Goal: Download file/media

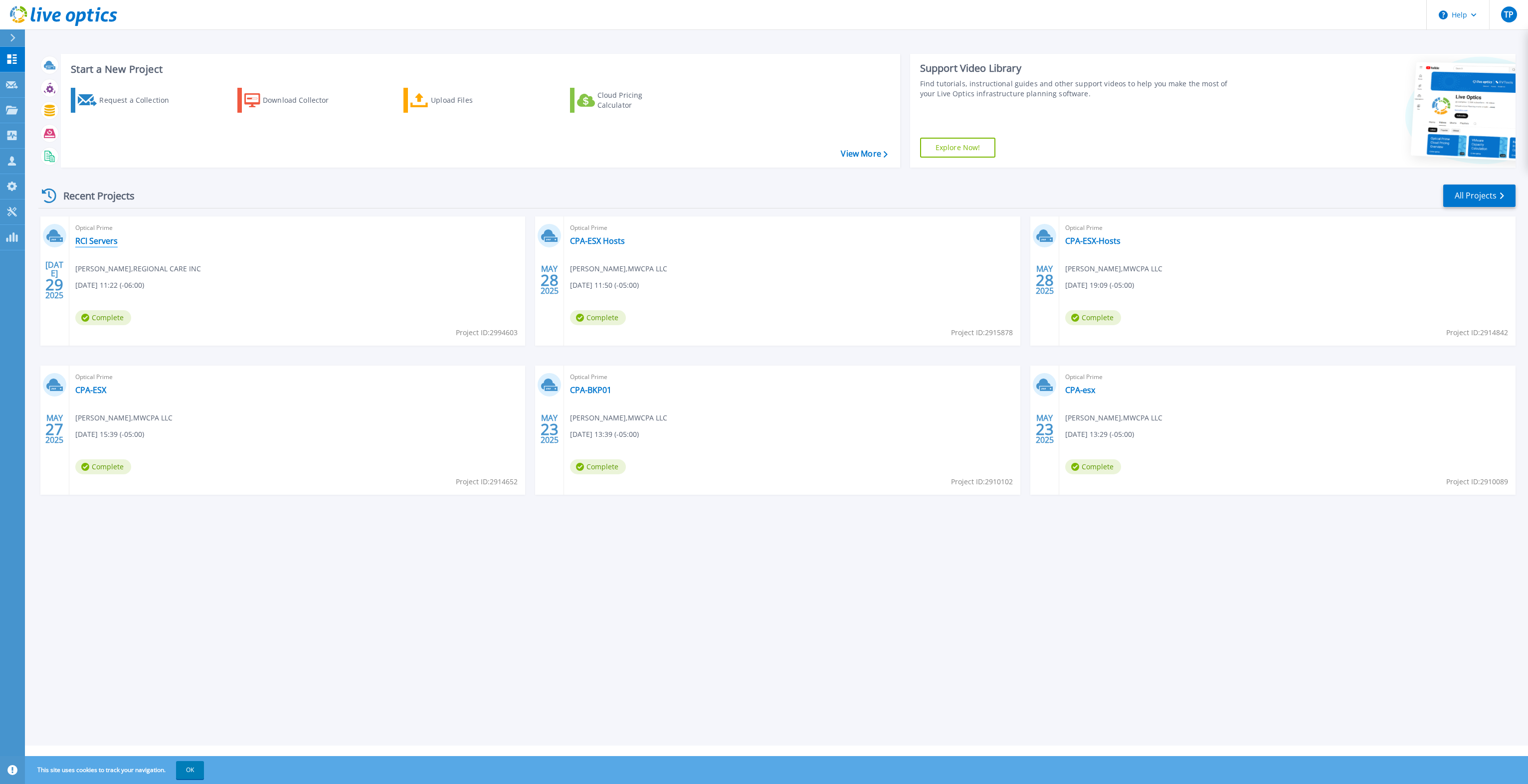
click at [95, 243] on link "RCI Servers" at bounding box center [96, 241] width 42 height 10
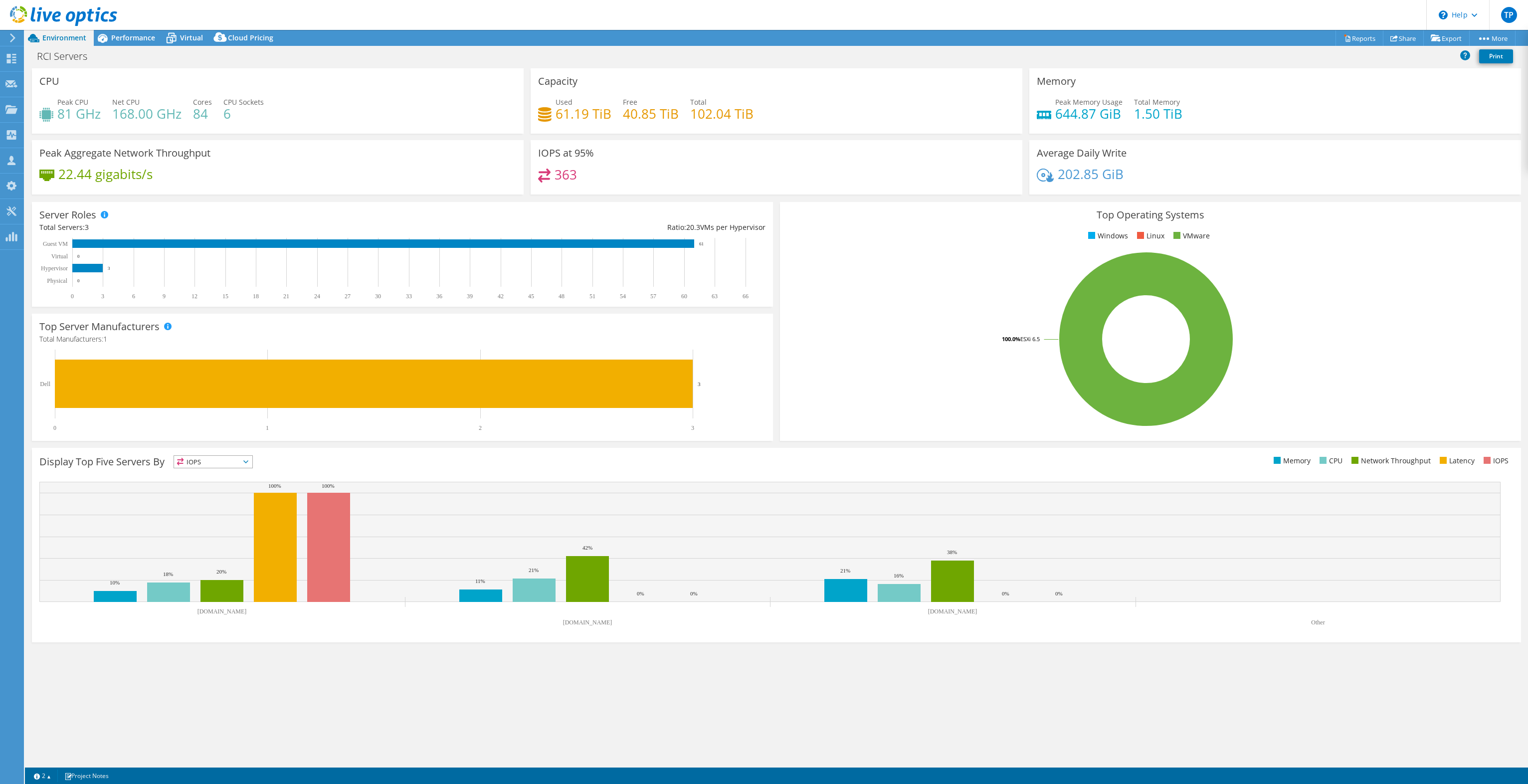
select select "USD"
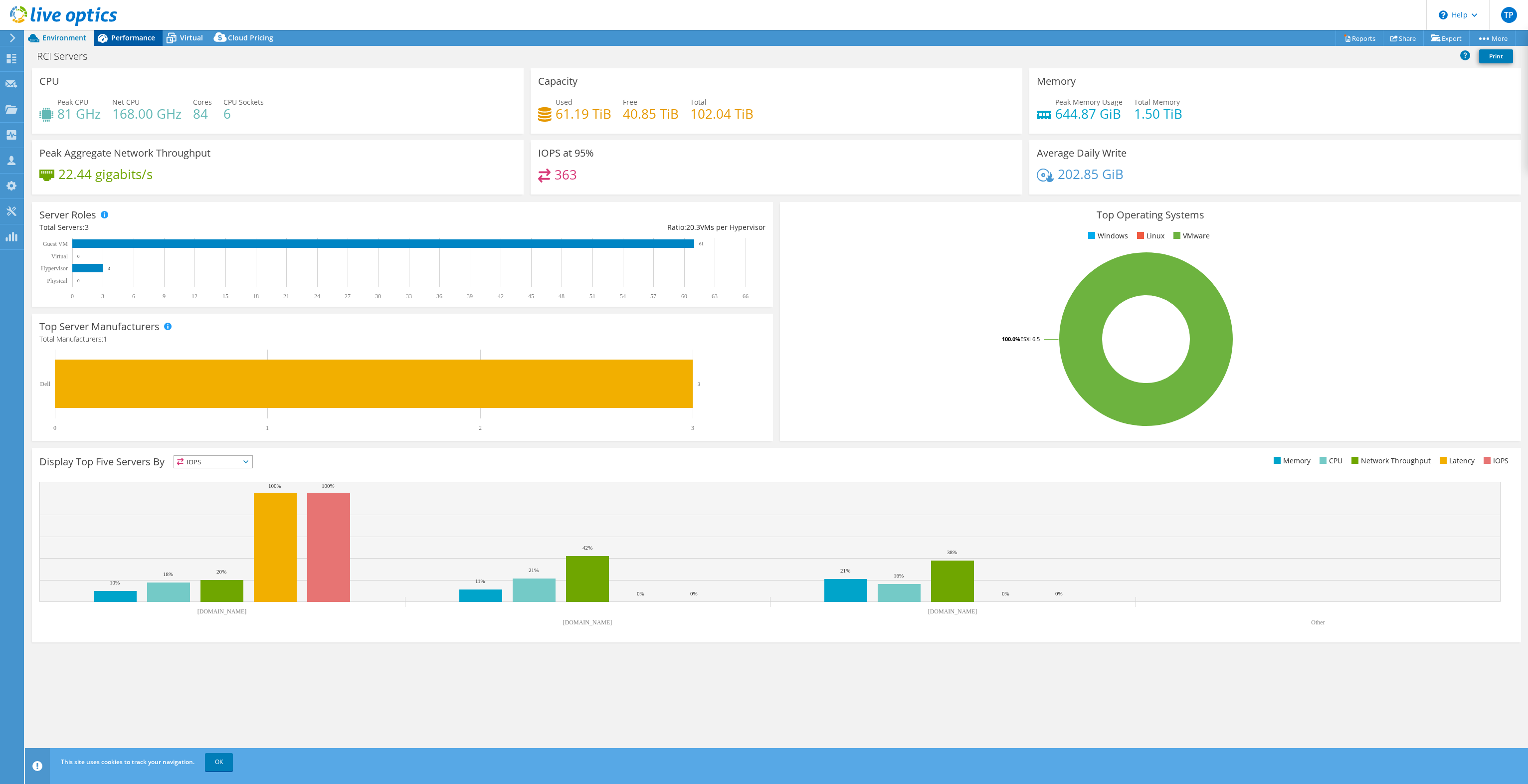
click at [133, 33] on span "Performance" at bounding box center [133, 37] width 44 height 9
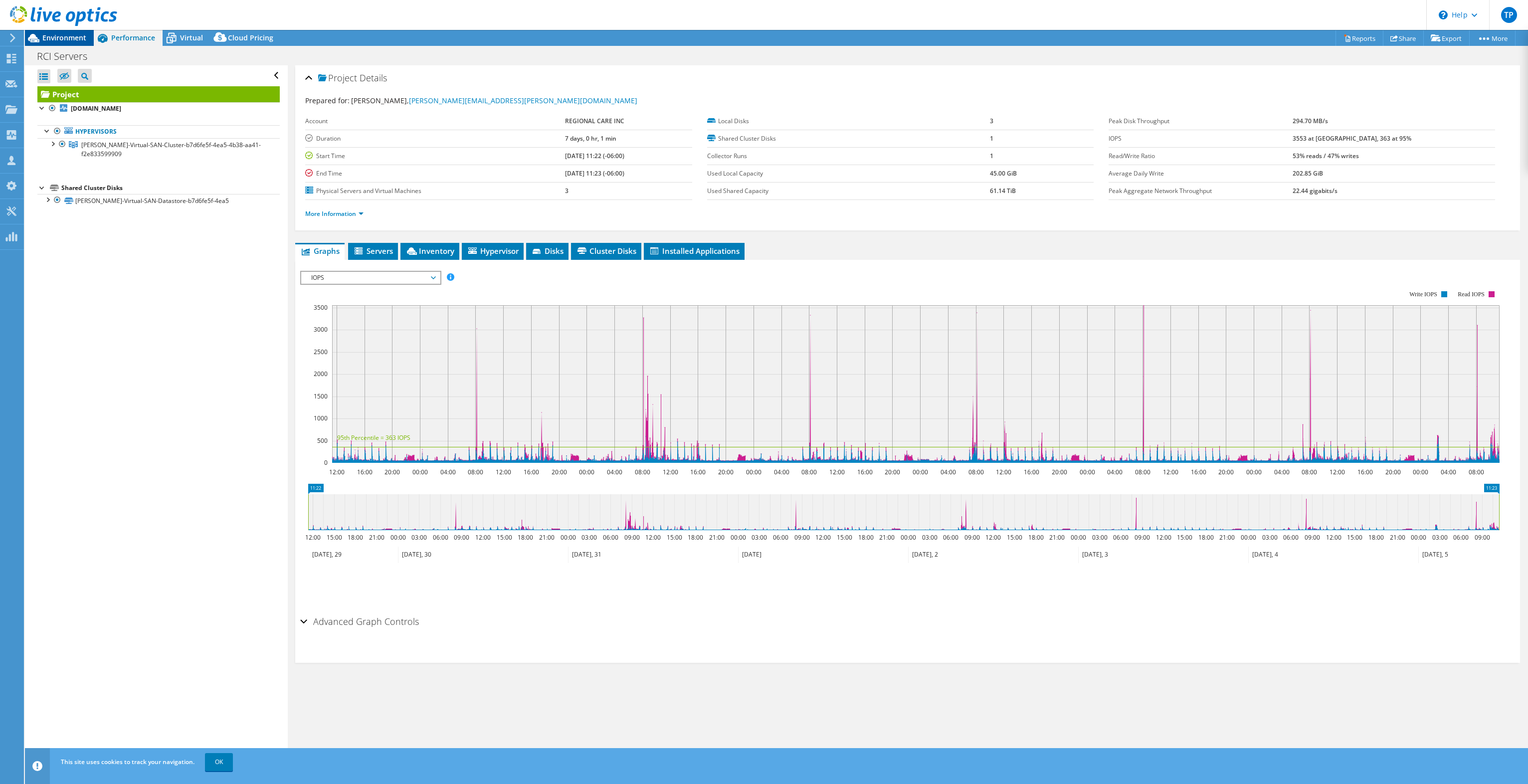
click at [61, 34] on span "Environment" at bounding box center [64, 37] width 44 height 9
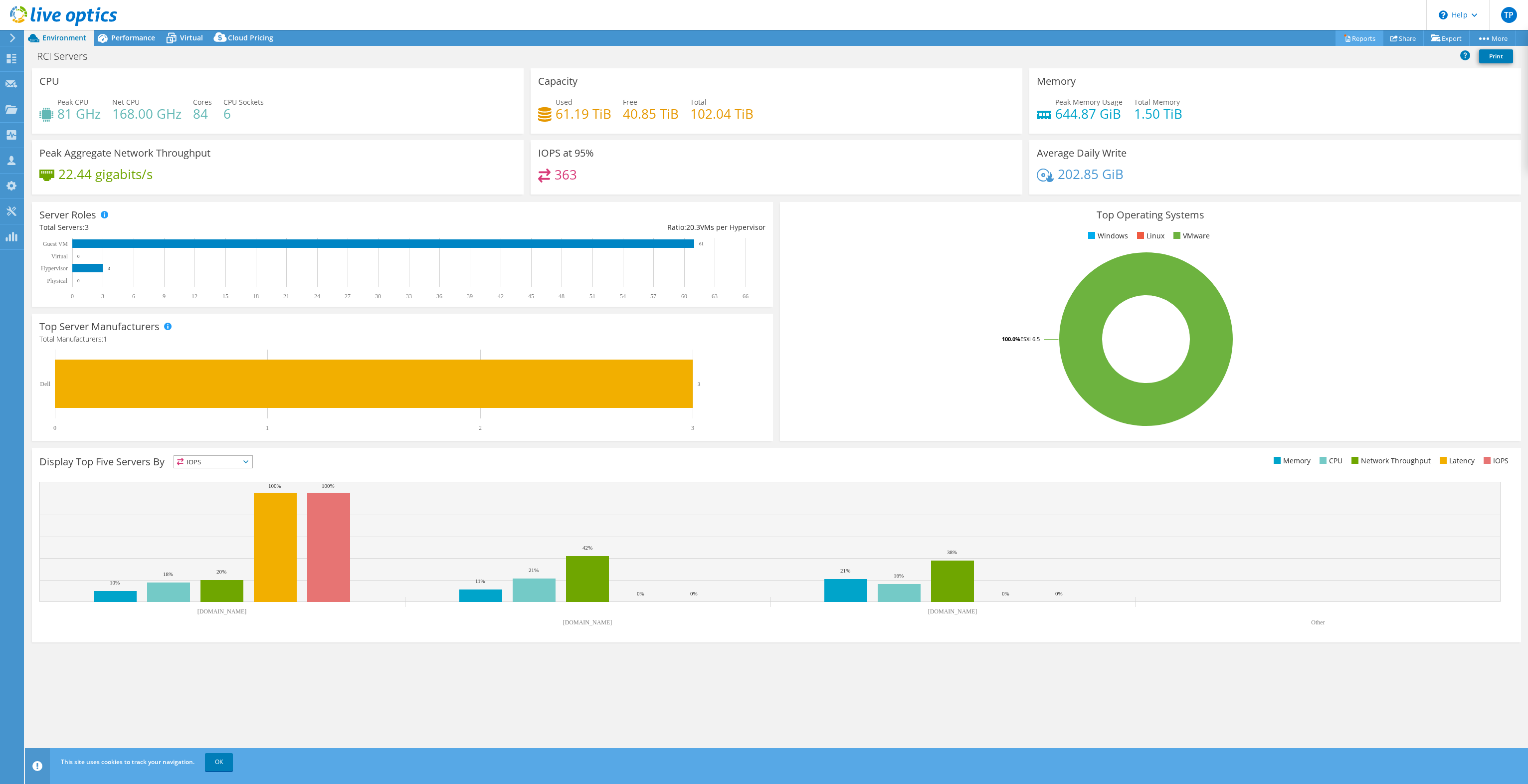
click at [1361, 41] on link "Reports" at bounding box center [1359, 38] width 48 height 15
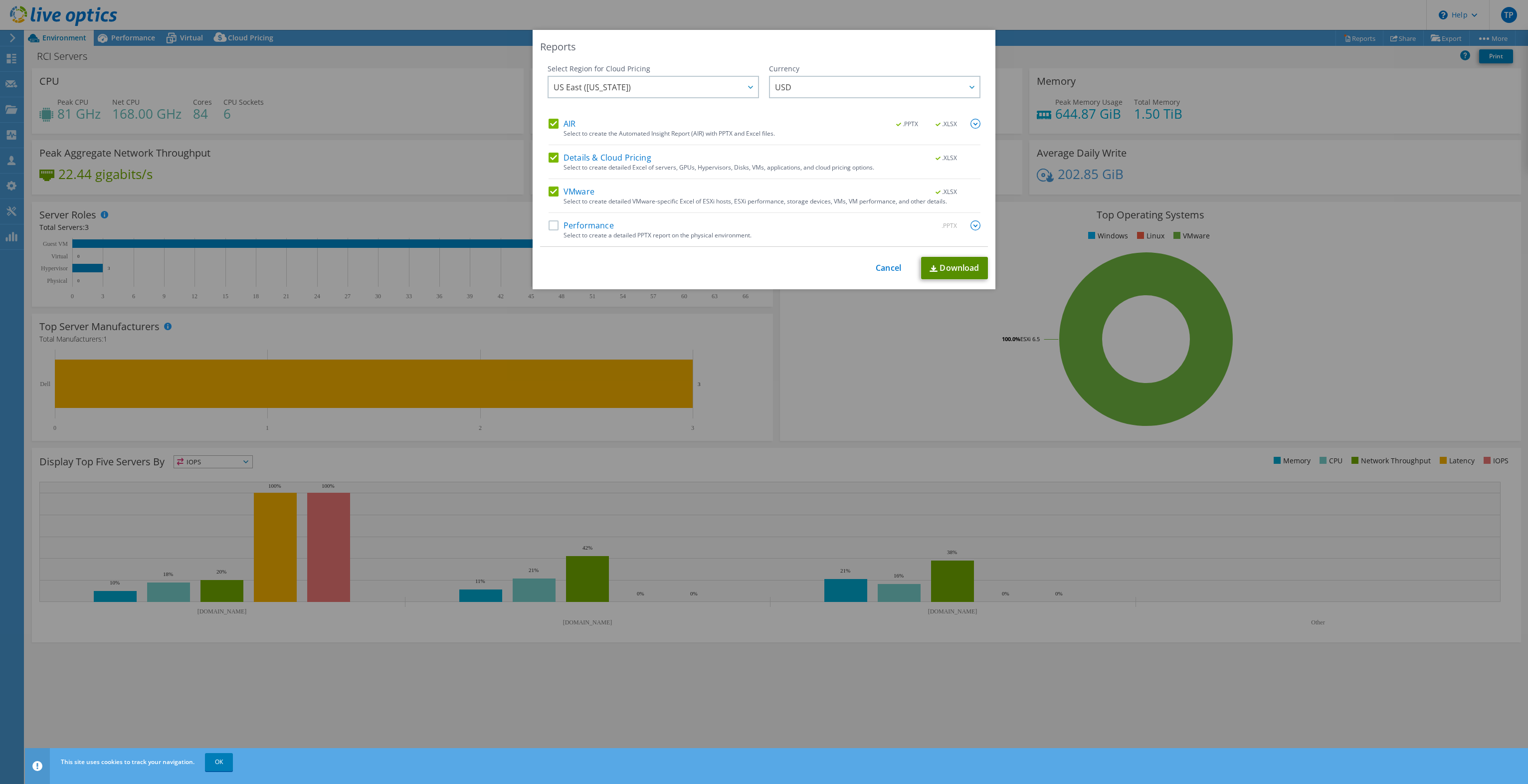
click at [944, 263] on link "Download" at bounding box center [954, 268] width 67 height 23
